Goal: Browse casually: Explore the website without a specific task or goal

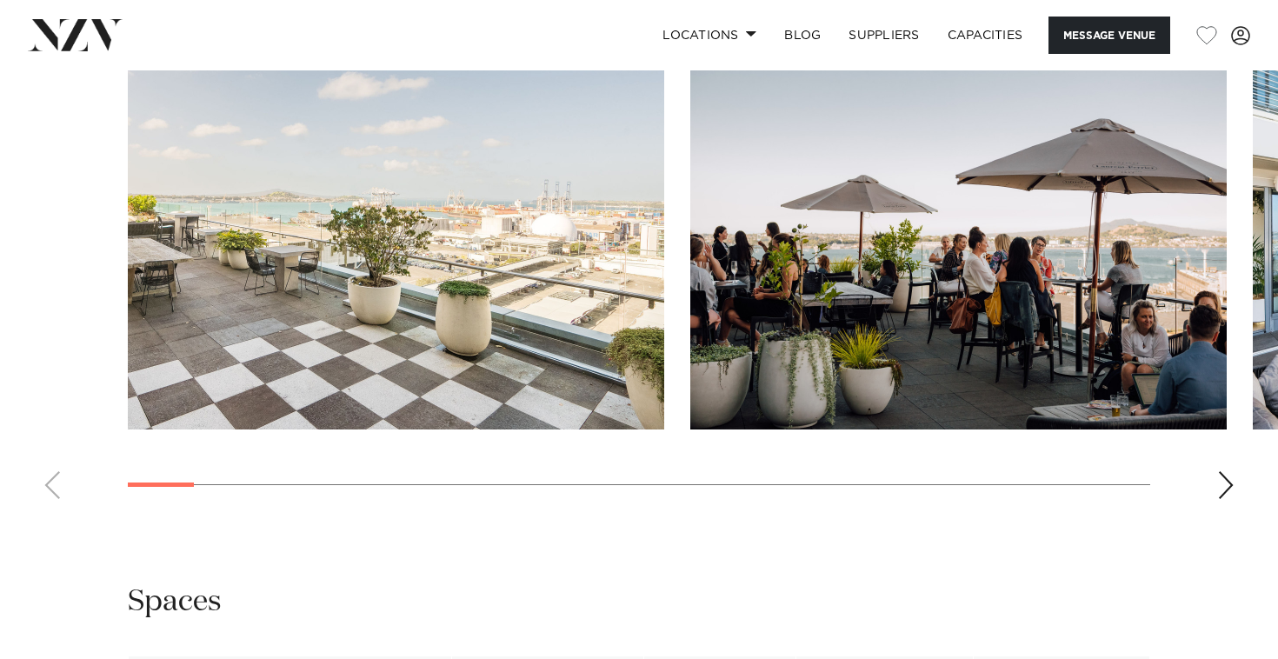
scroll to position [1716, 0]
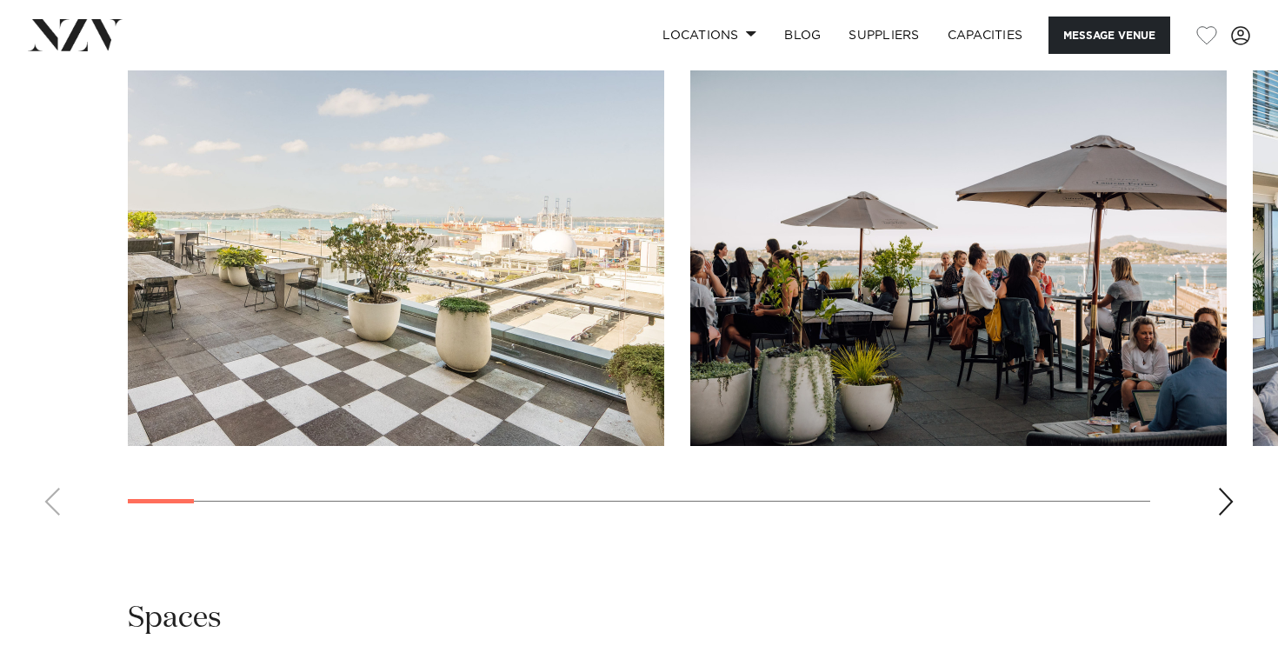
click at [1223, 512] on div "Next slide" at bounding box center [1225, 502] width 17 height 28
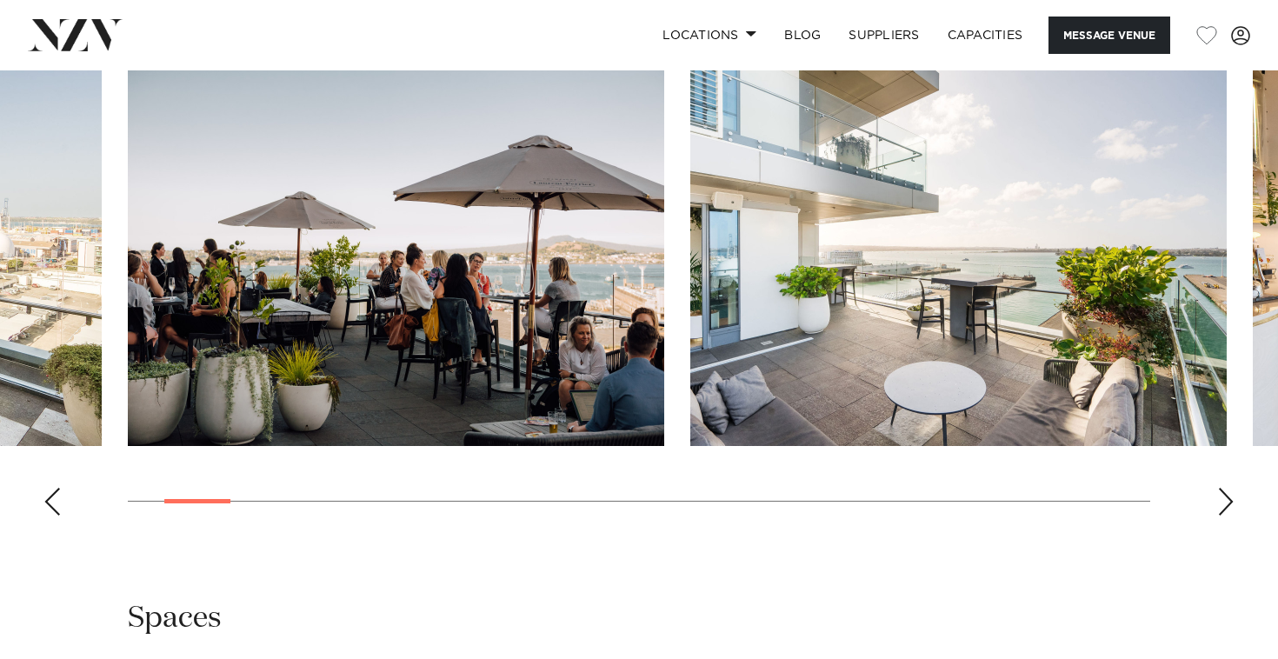
click at [1223, 512] on div "Next slide" at bounding box center [1225, 502] width 17 height 28
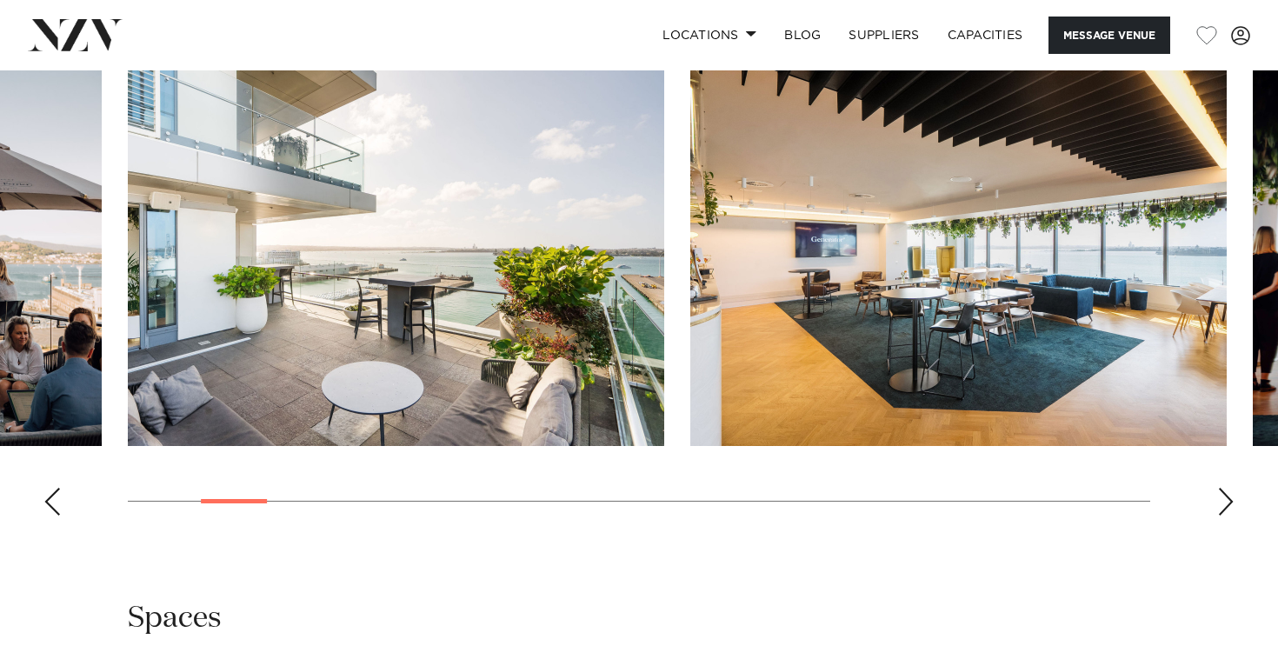
click at [1223, 512] on div "Next slide" at bounding box center [1225, 502] width 17 height 28
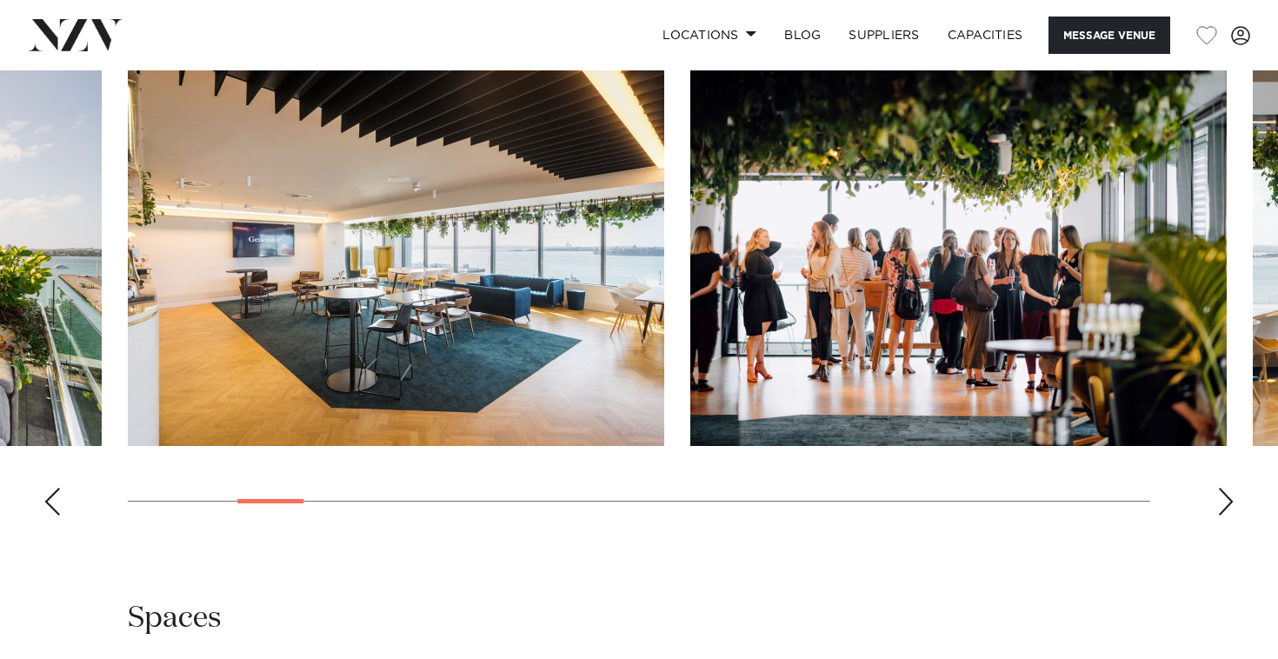
click at [1223, 512] on div "Next slide" at bounding box center [1225, 502] width 17 height 28
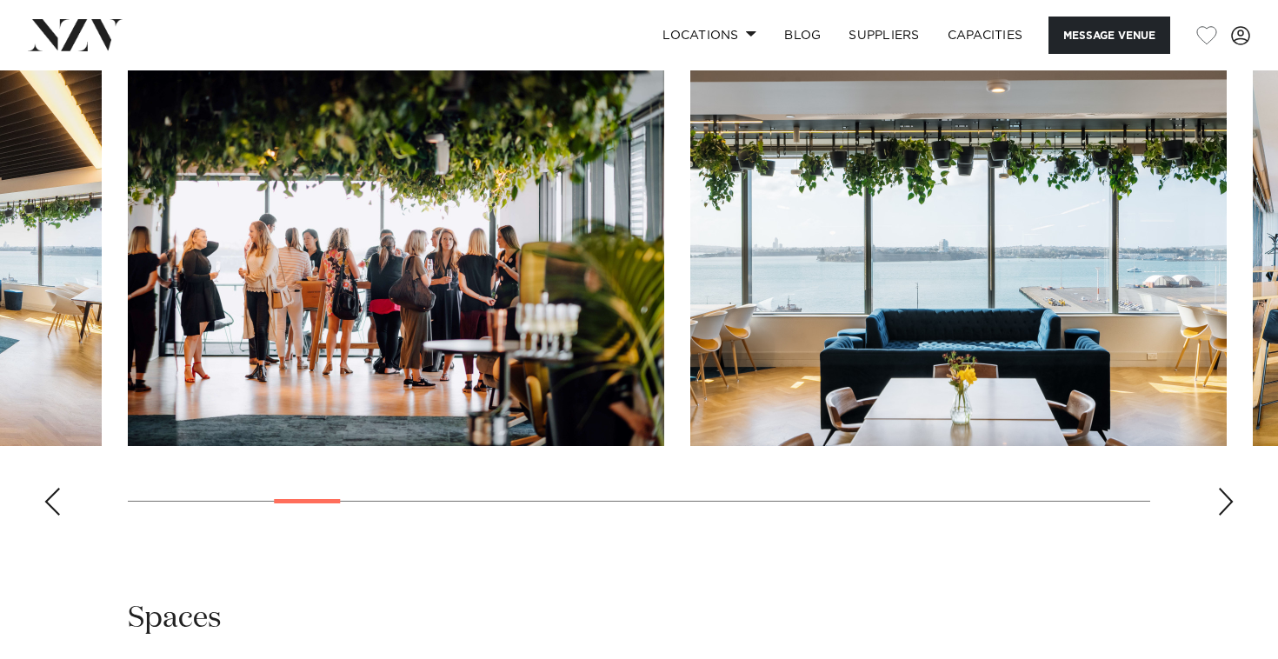
click at [1223, 512] on div "Next slide" at bounding box center [1225, 502] width 17 height 28
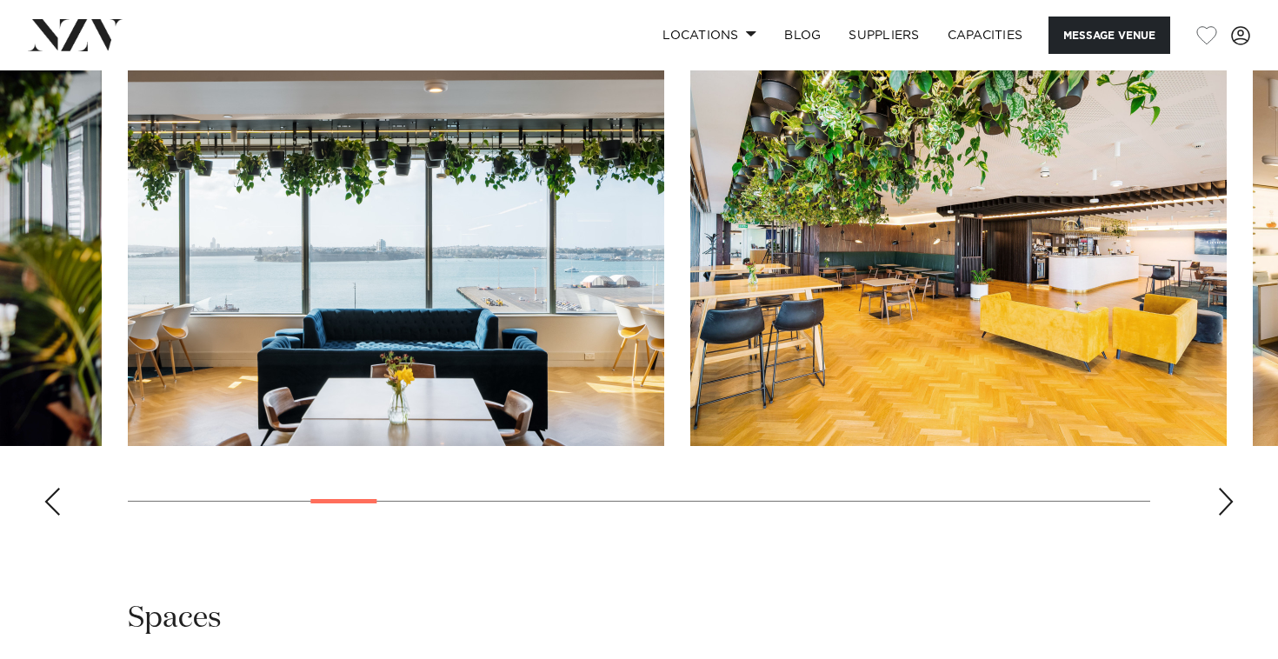
click at [1223, 512] on div "Next slide" at bounding box center [1225, 502] width 17 height 28
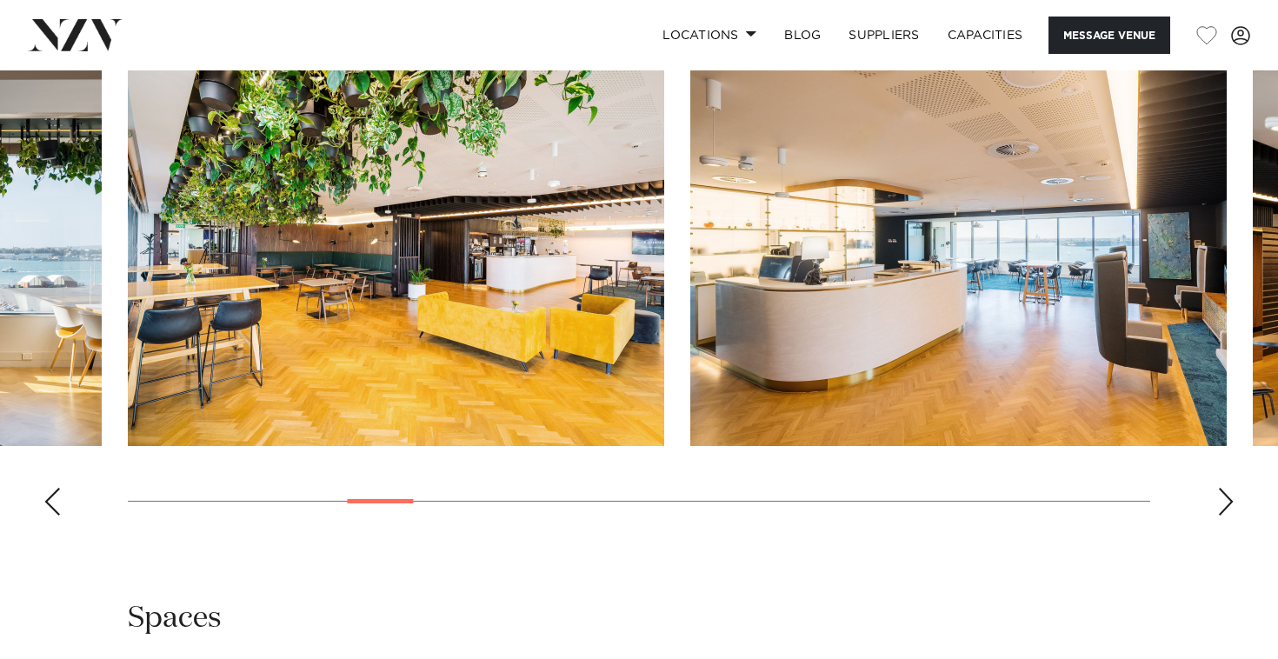
click at [1223, 512] on div "Next slide" at bounding box center [1225, 502] width 17 height 28
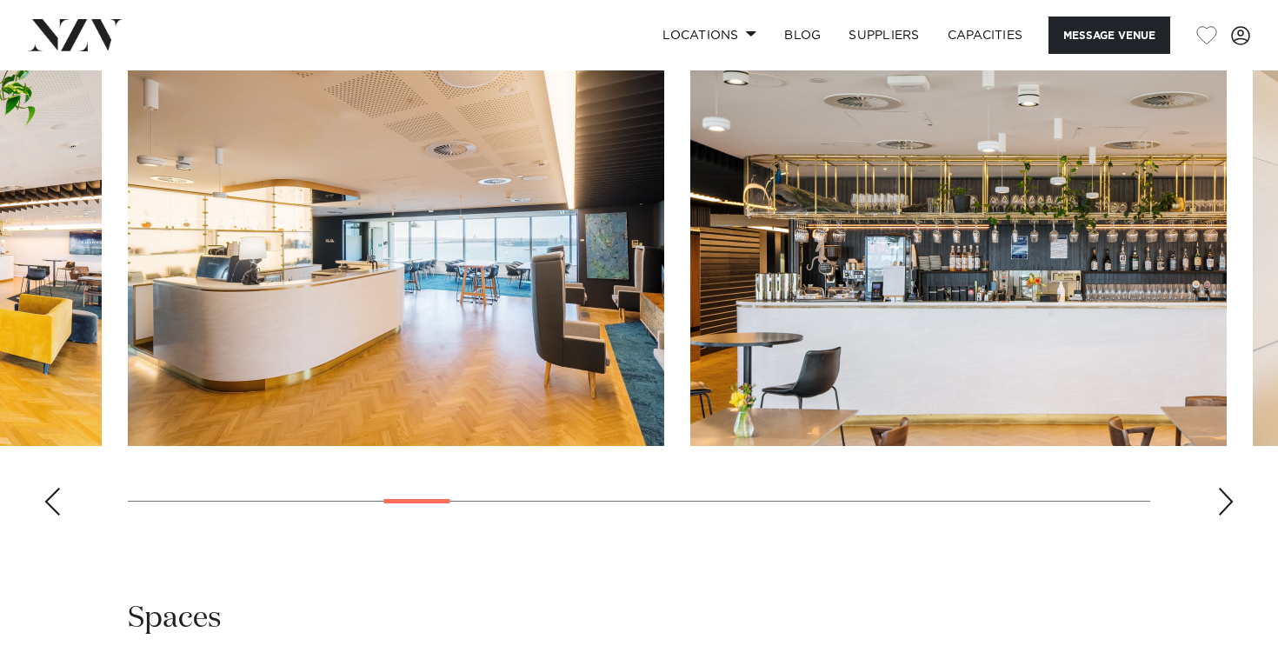
click at [1223, 512] on div "Next slide" at bounding box center [1225, 502] width 17 height 28
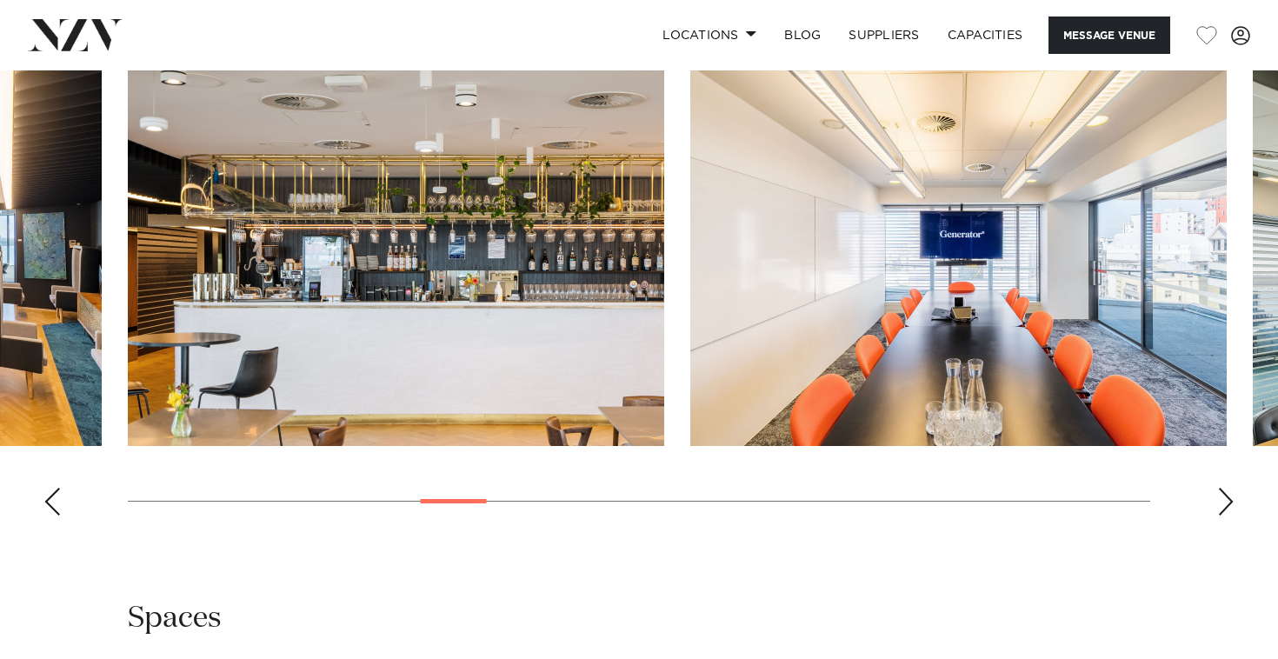
click at [1223, 512] on div "Next slide" at bounding box center [1225, 502] width 17 height 28
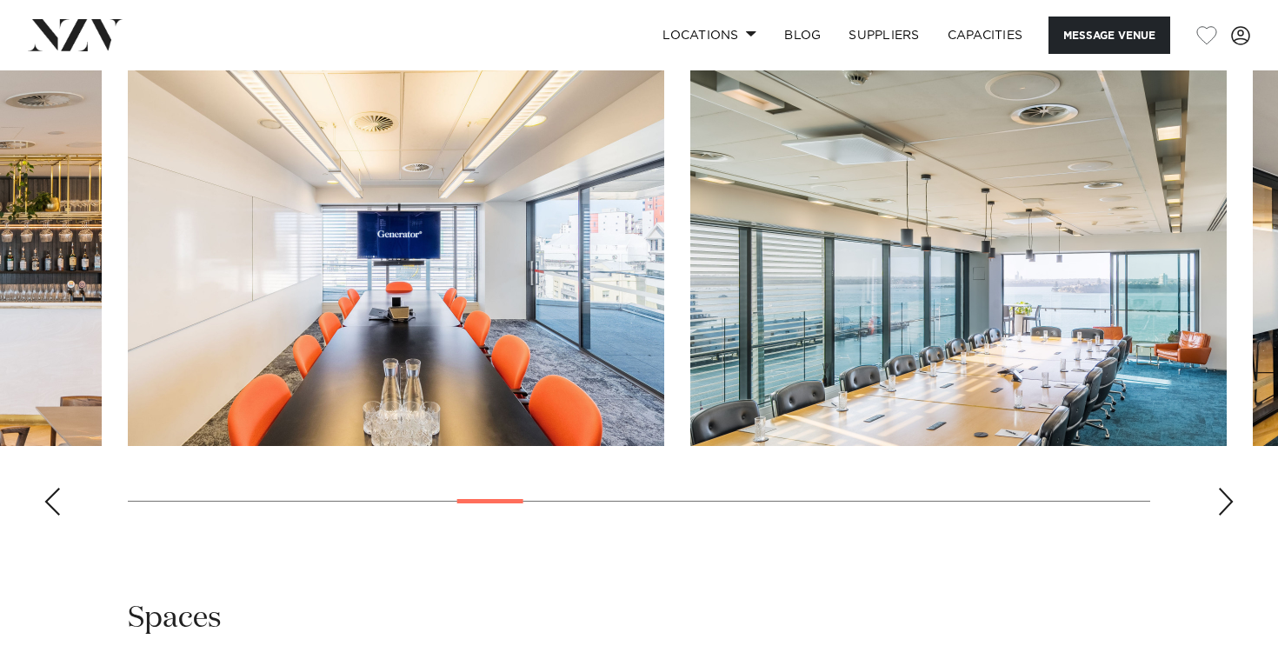
click at [1223, 512] on div "Next slide" at bounding box center [1225, 502] width 17 height 28
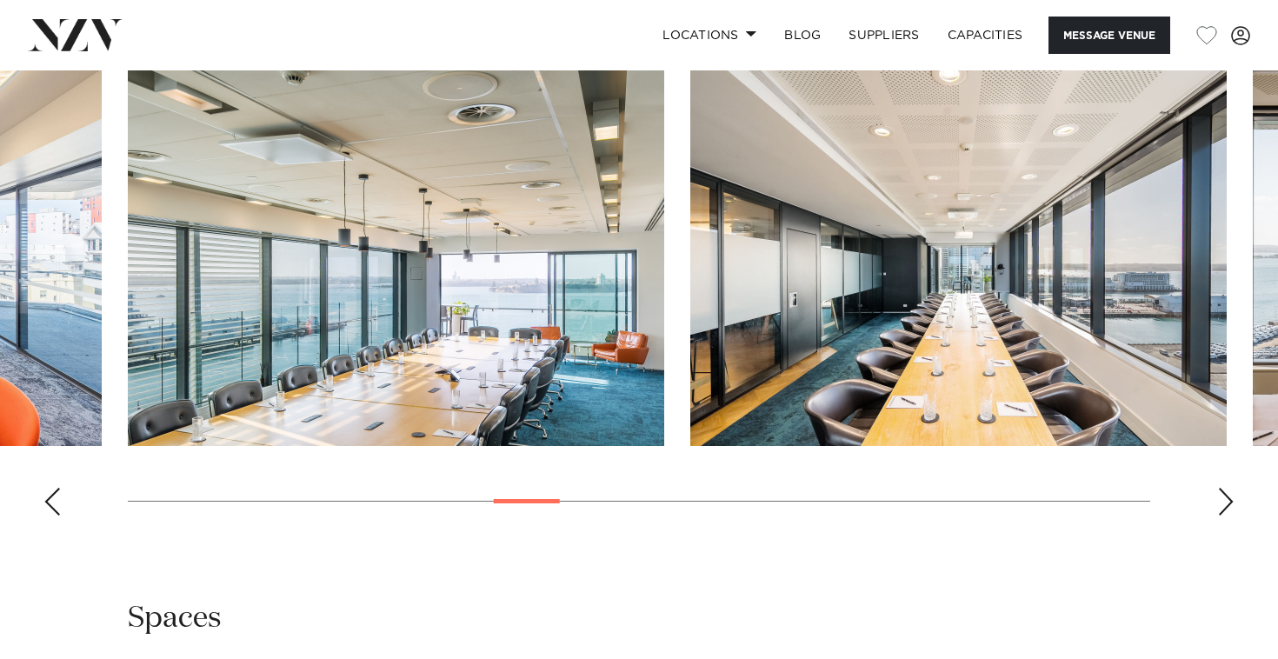
click at [1223, 512] on div "Next slide" at bounding box center [1225, 502] width 17 height 28
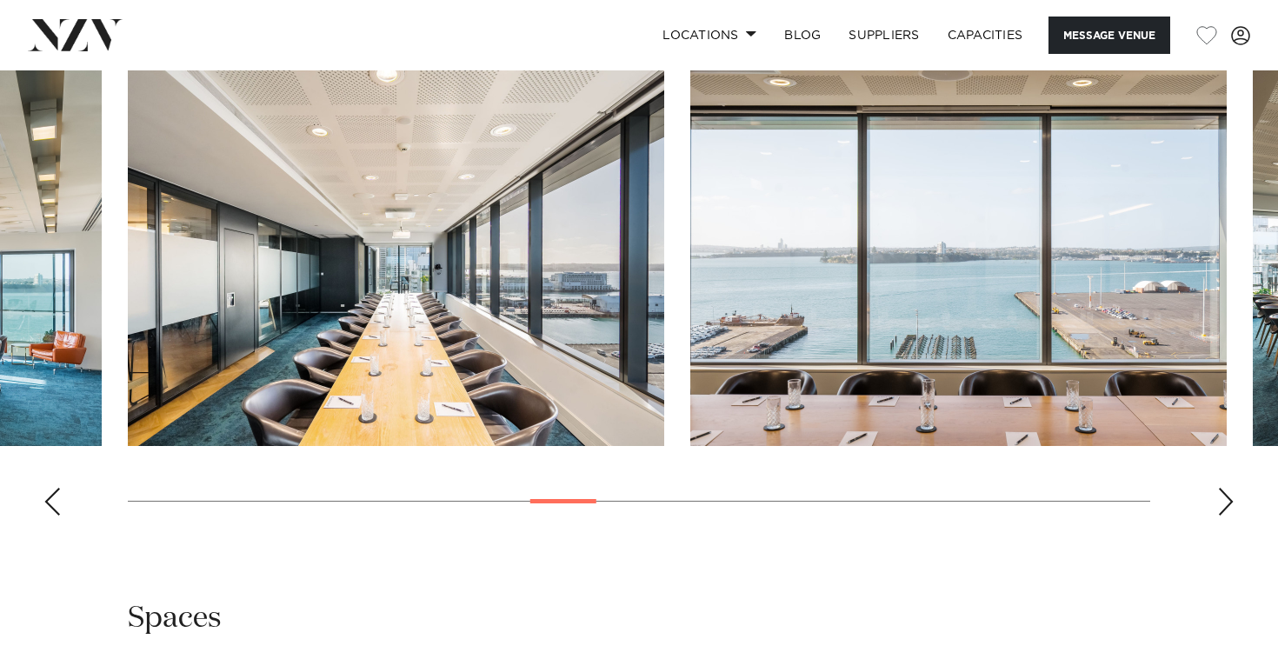
click at [1223, 512] on div "Next slide" at bounding box center [1225, 502] width 17 height 28
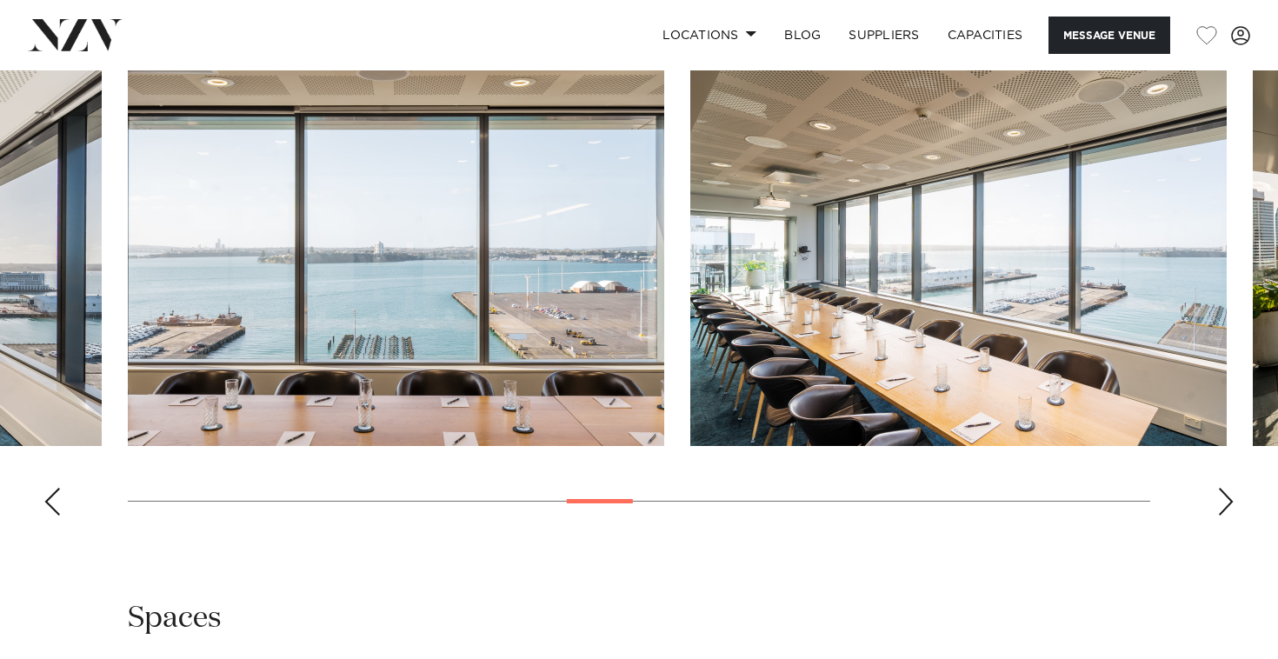
click at [1223, 512] on div "Next slide" at bounding box center [1225, 502] width 17 height 28
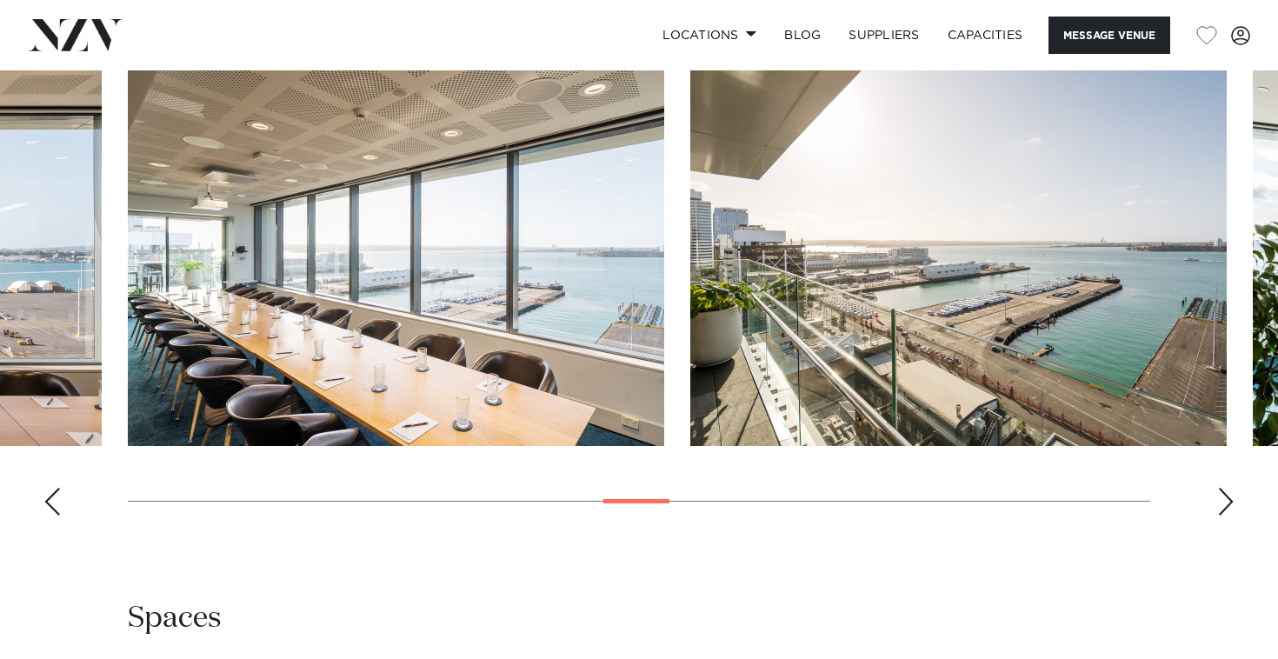
click at [1223, 512] on div "Next slide" at bounding box center [1225, 502] width 17 height 28
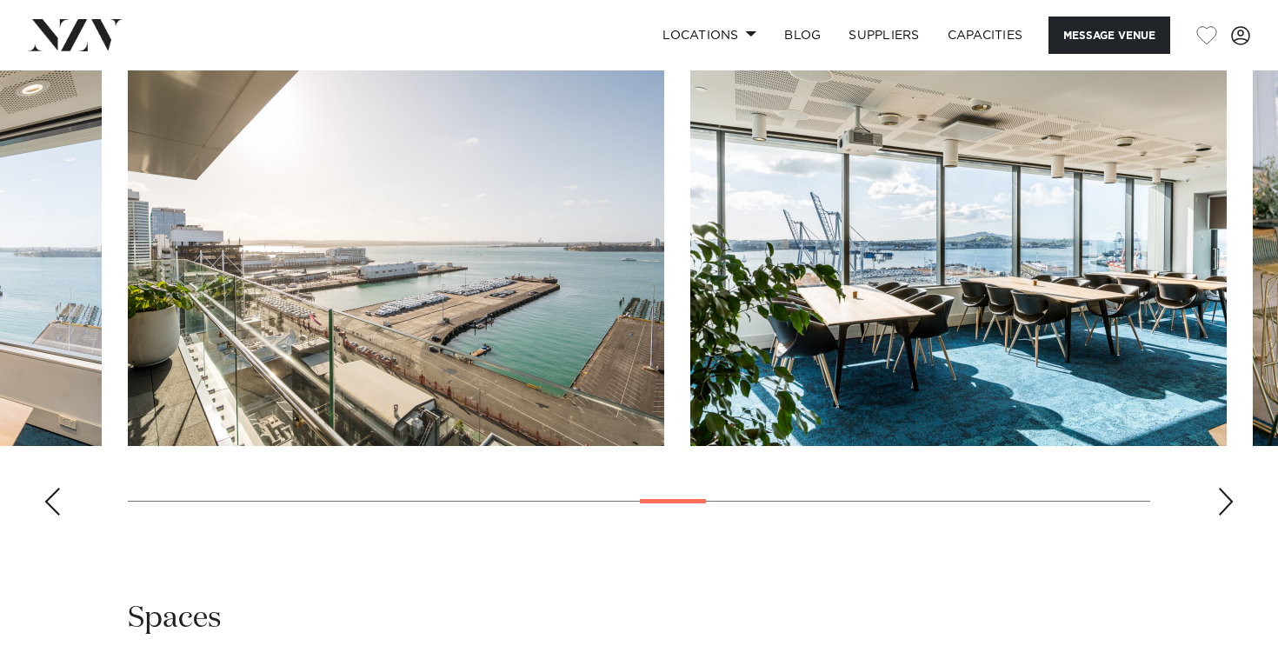
click at [1223, 512] on div "Next slide" at bounding box center [1225, 502] width 17 height 28
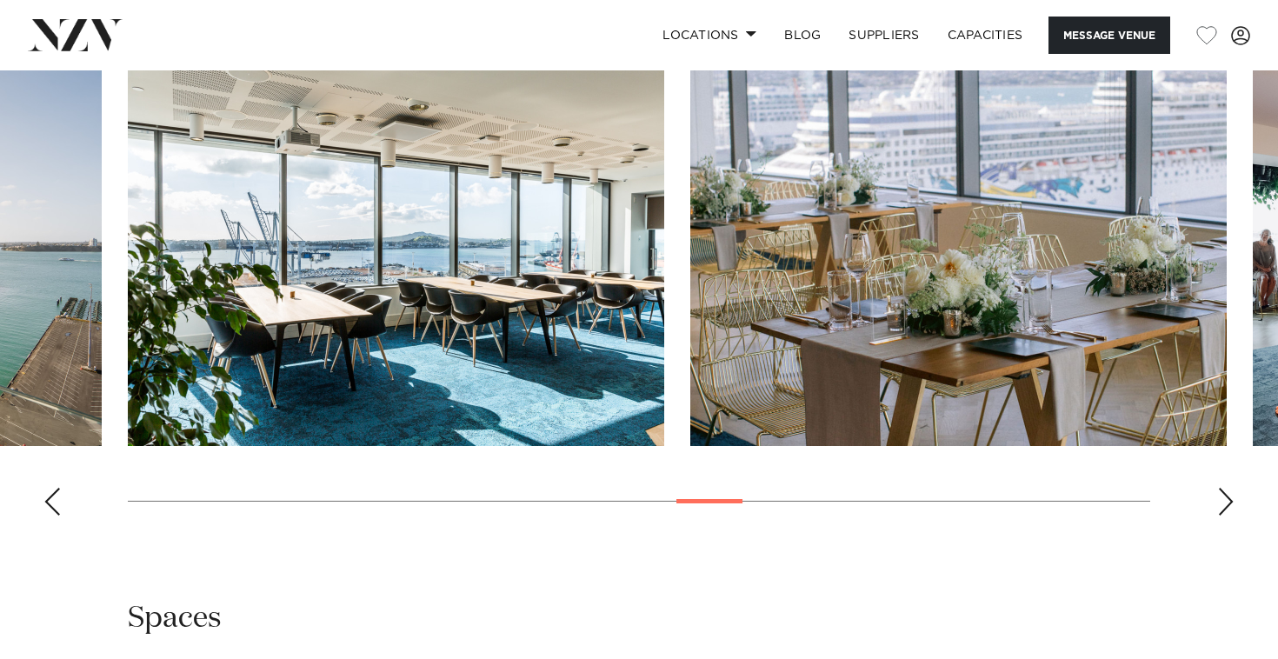
click at [1223, 512] on div "Next slide" at bounding box center [1225, 502] width 17 height 28
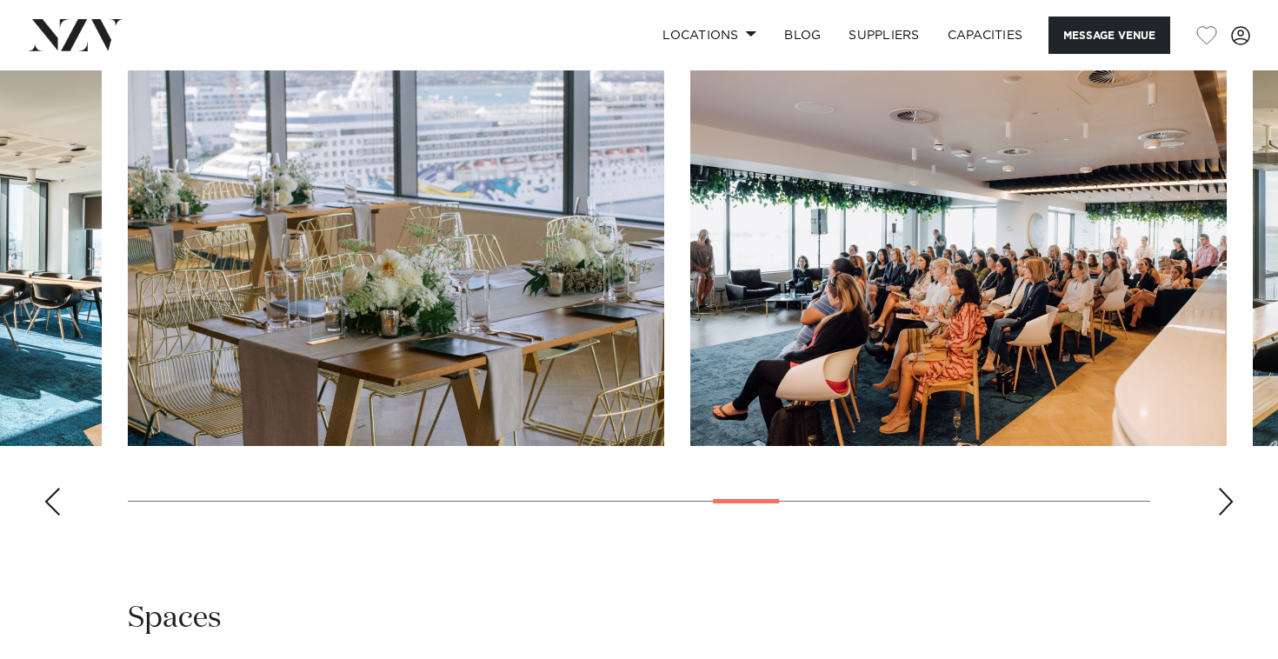
click at [1223, 512] on div "Next slide" at bounding box center [1225, 502] width 17 height 28
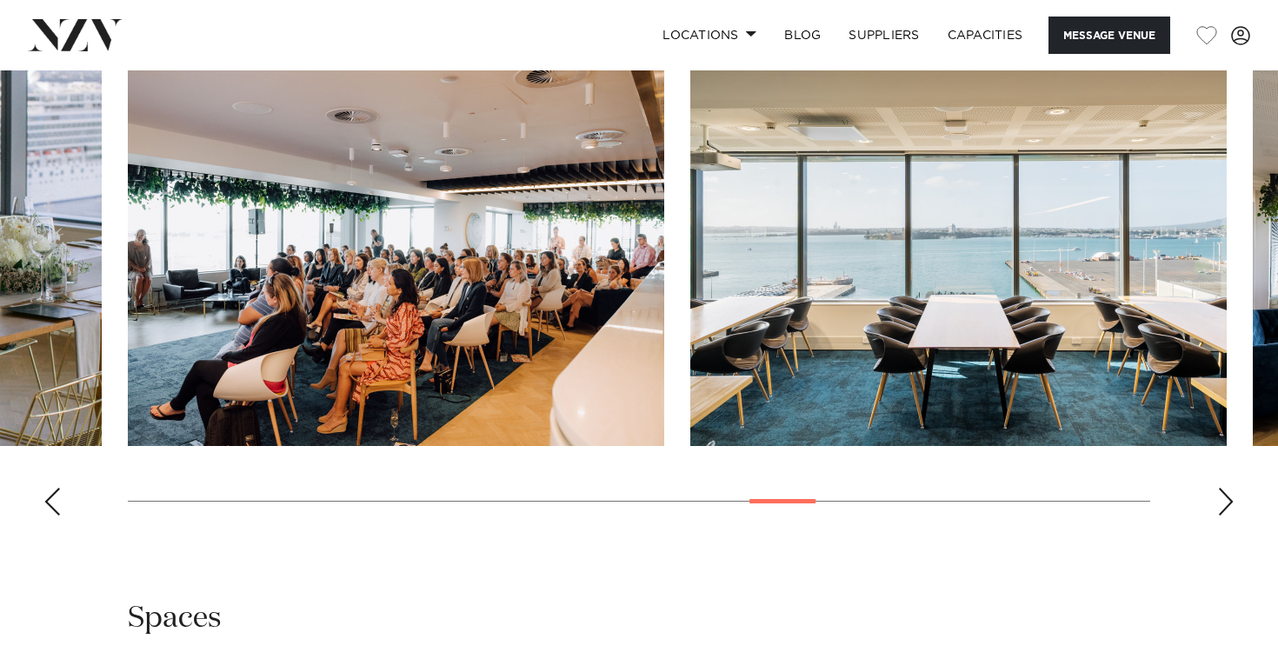
click at [1223, 512] on div "Next slide" at bounding box center [1225, 502] width 17 height 28
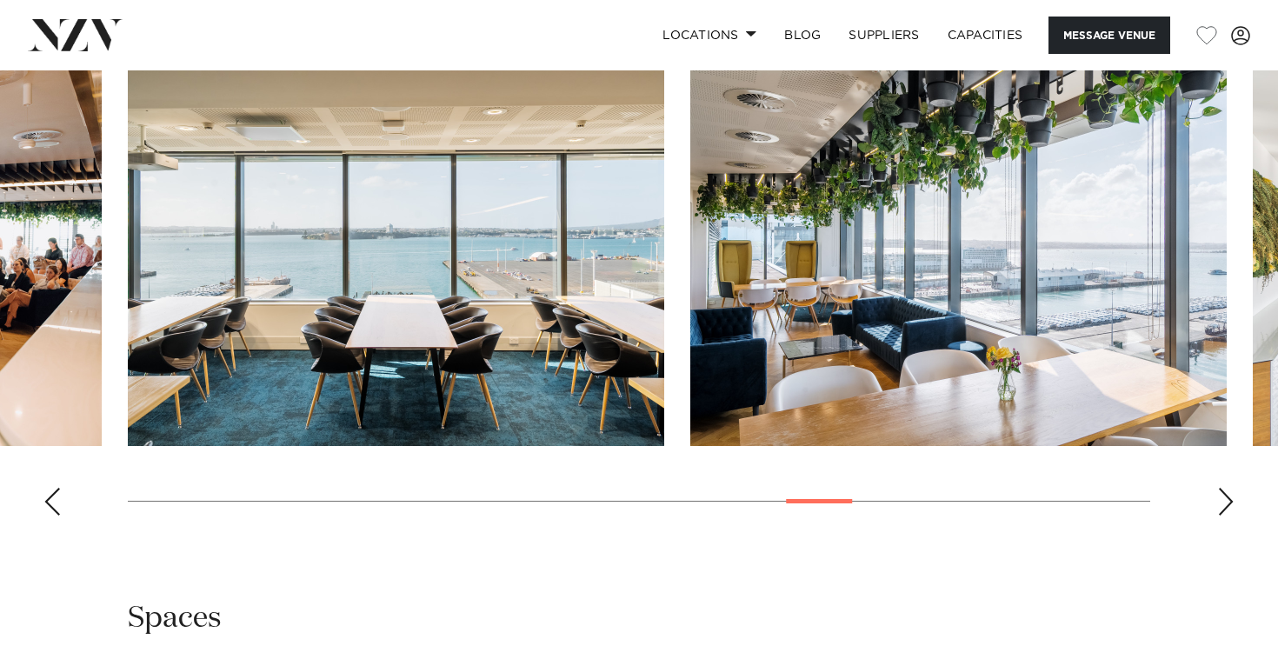
click at [1223, 512] on div "Next slide" at bounding box center [1225, 502] width 17 height 28
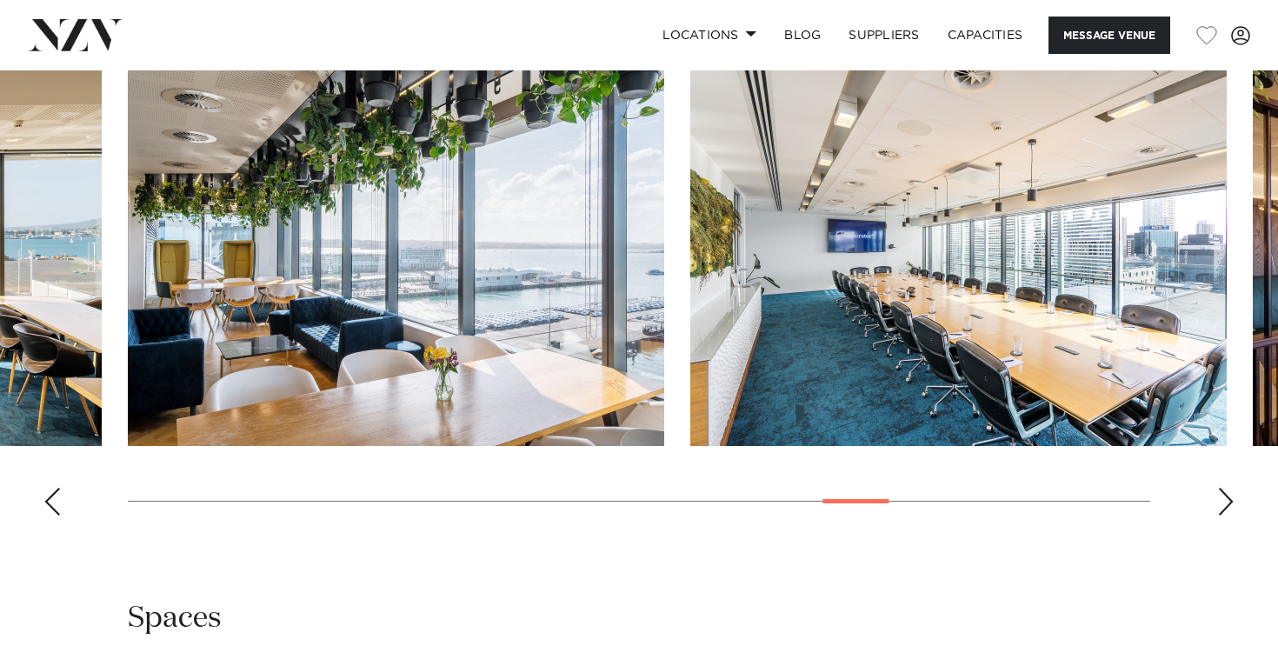
click at [1223, 512] on div "Next slide" at bounding box center [1225, 502] width 17 height 28
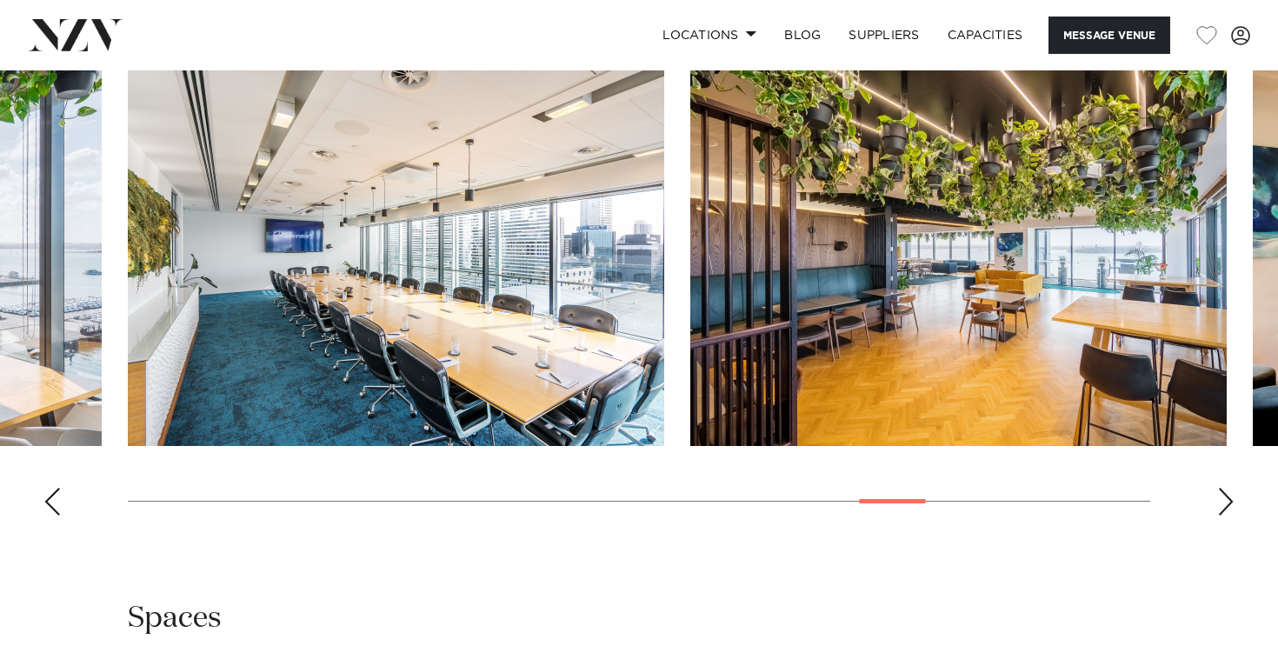
click at [1223, 512] on div "Next slide" at bounding box center [1225, 502] width 17 height 28
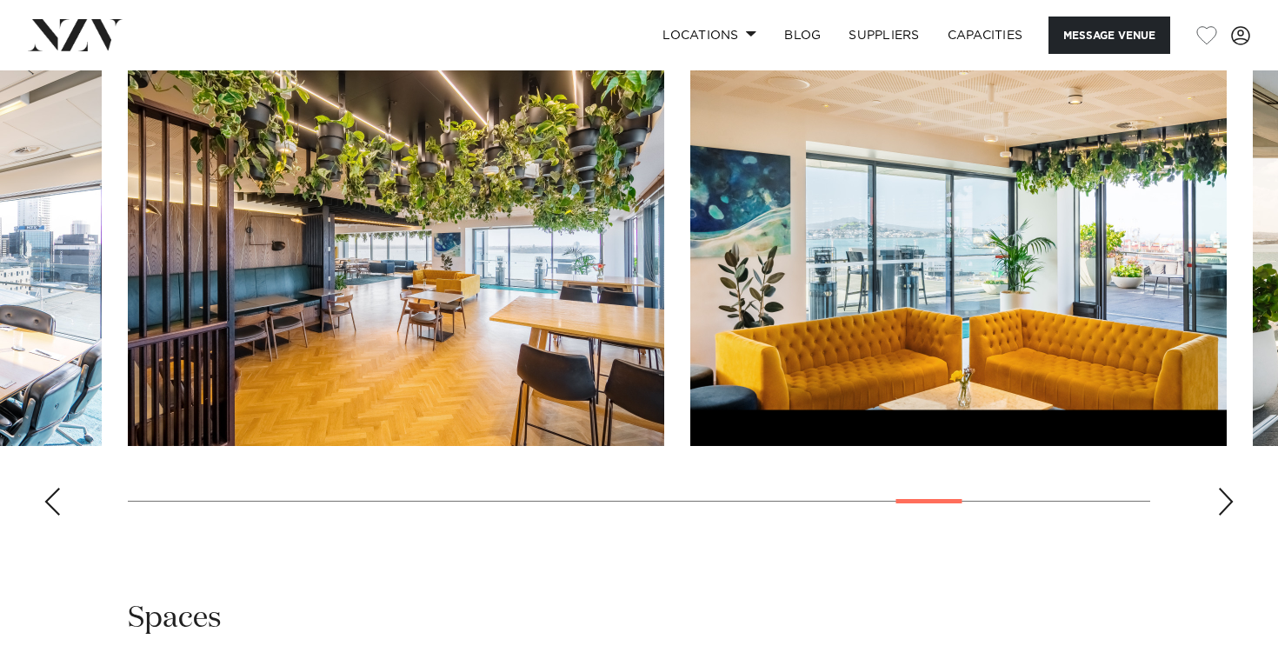
click at [1223, 512] on div "Next slide" at bounding box center [1225, 502] width 17 height 28
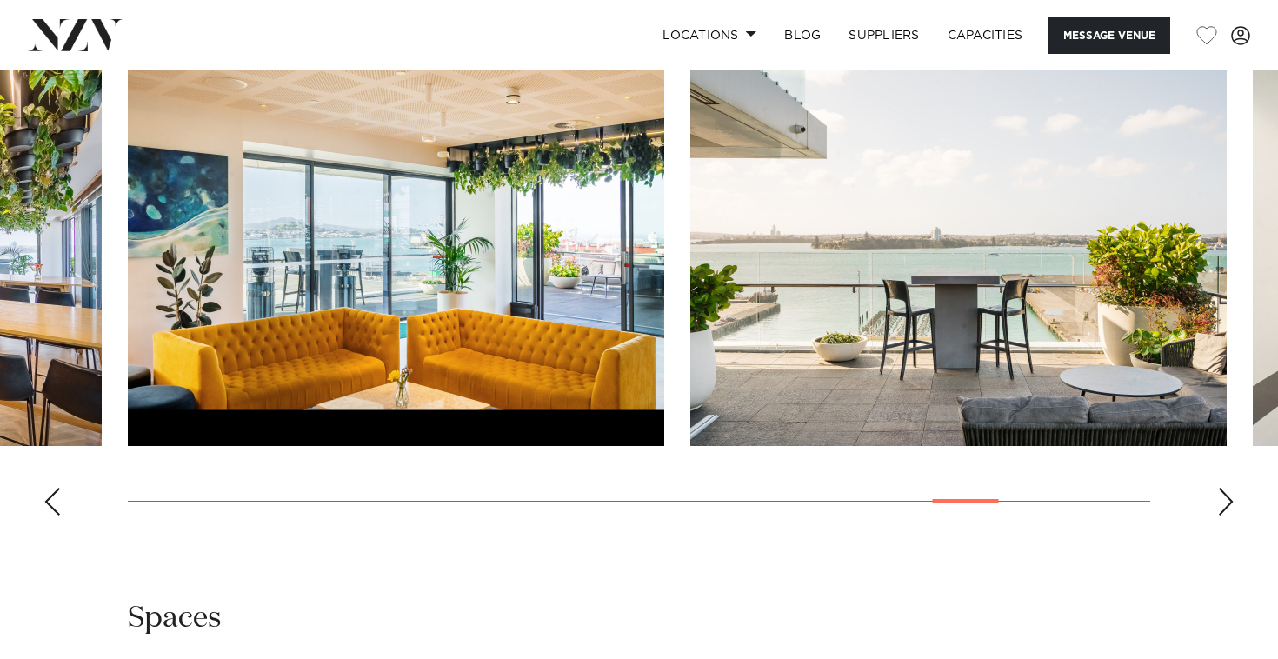
click at [1223, 512] on div "Next slide" at bounding box center [1225, 502] width 17 height 28
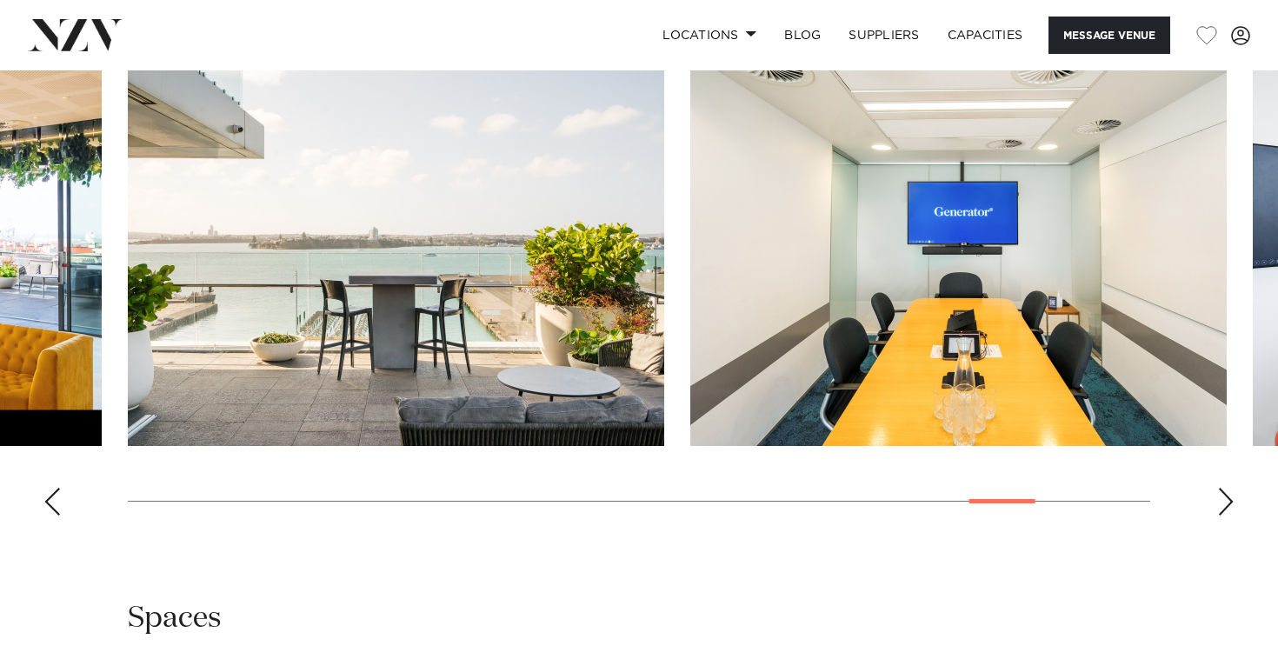
click at [1223, 512] on div "Next slide" at bounding box center [1225, 502] width 17 height 28
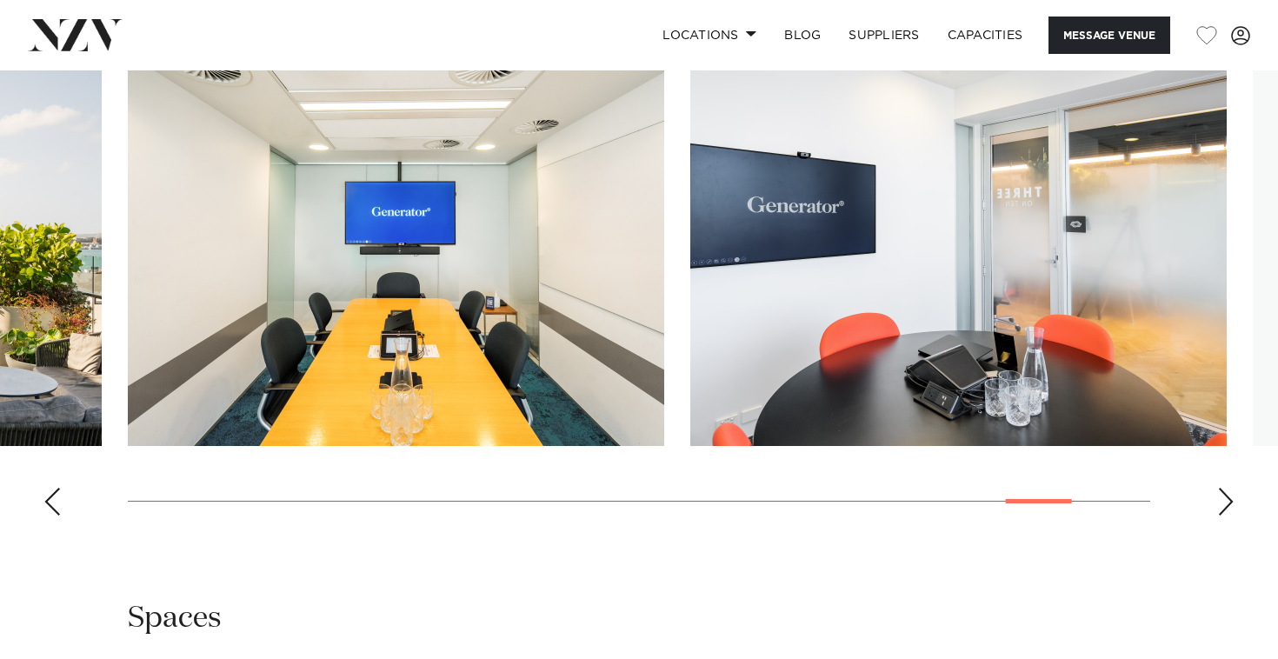
click at [1223, 512] on div "Next slide" at bounding box center [1225, 502] width 17 height 28
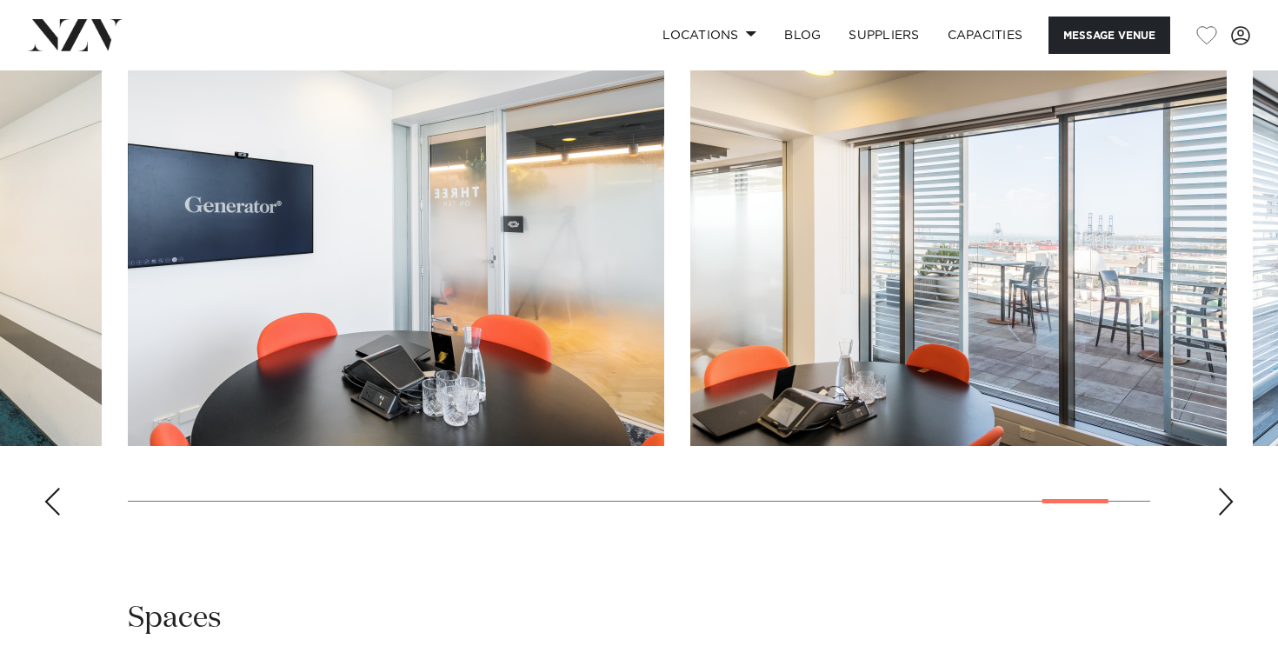
click at [1223, 512] on div "Next slide" at bounding box center [1225, 502] width 17 height 28
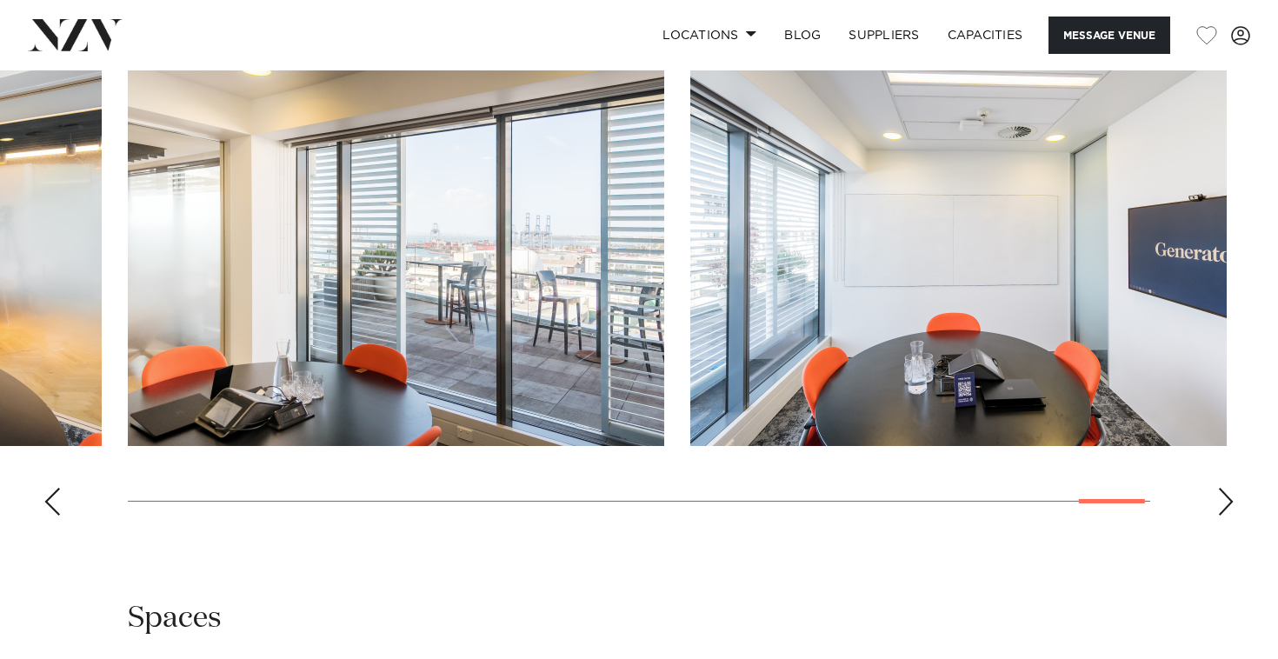
click at [1223, 512] on div "Next slide" at bounding box center [1225, 502] width 17 height 28
